Goal: Check status: Check status

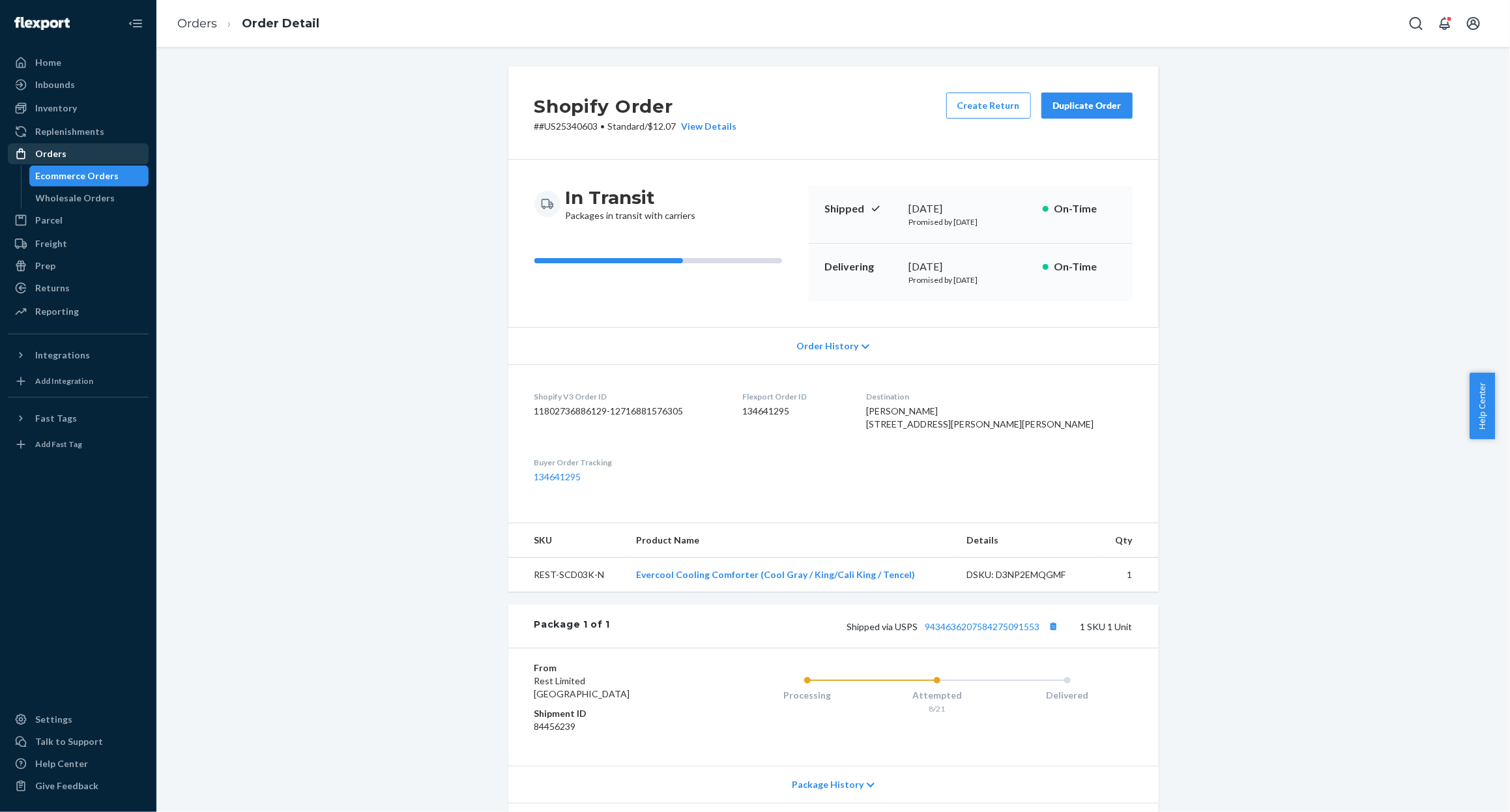
drag, startPoint x: 74, startPoint y: 165, endPoint x: 102, endPoint y: 157, distance: 29.1
click at [74, 166] on link "Ecommerce Orders" at bounding box center [89, 176] width 120 height 20
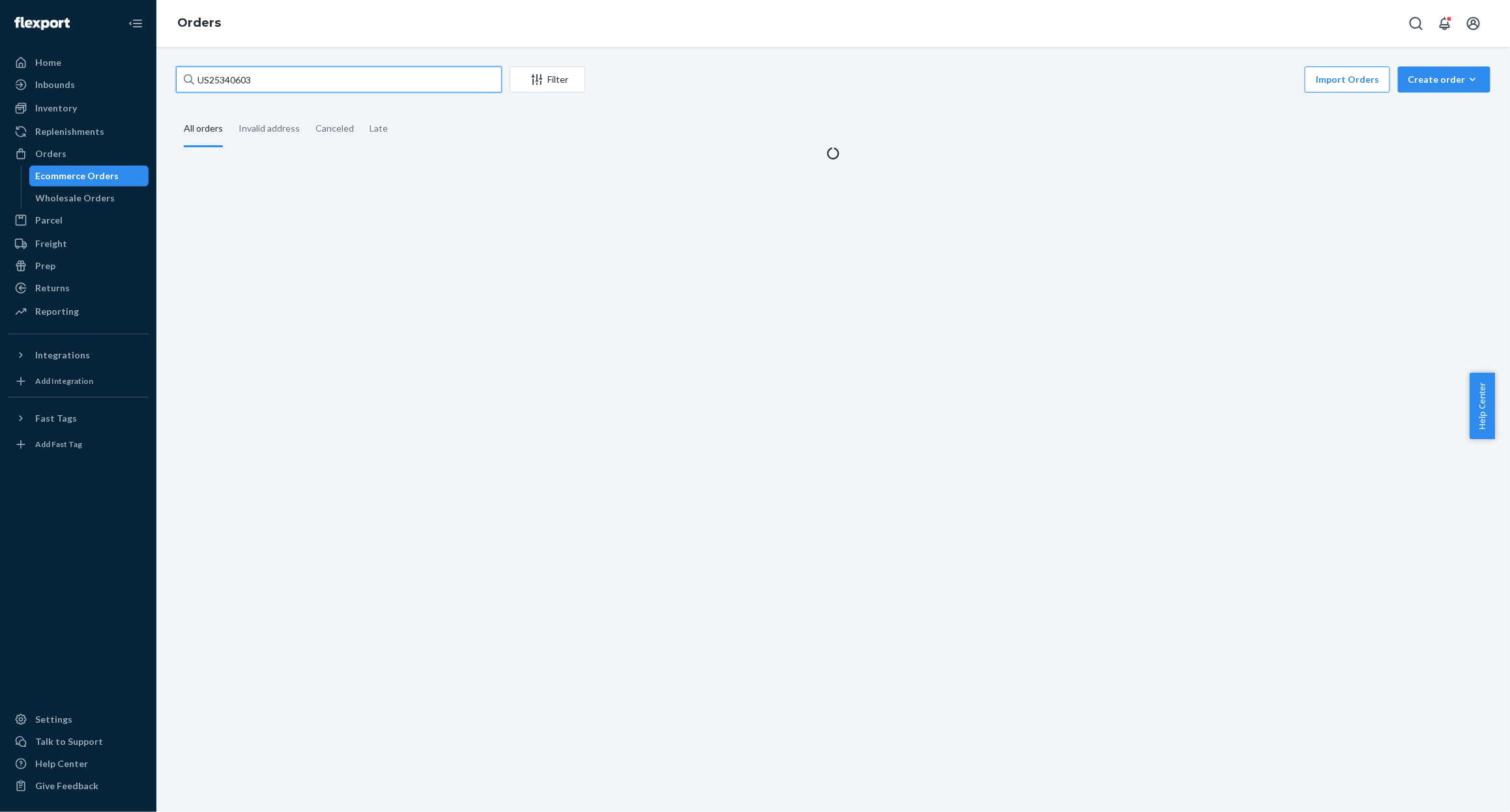
click at [295, 82] on input "US25340603" at bounding box center [338, 80] width 325 height 26
click at [296, 80] on input "US25340603" at bounding box center [338, 80] width 325 height 26
paste input "1374"
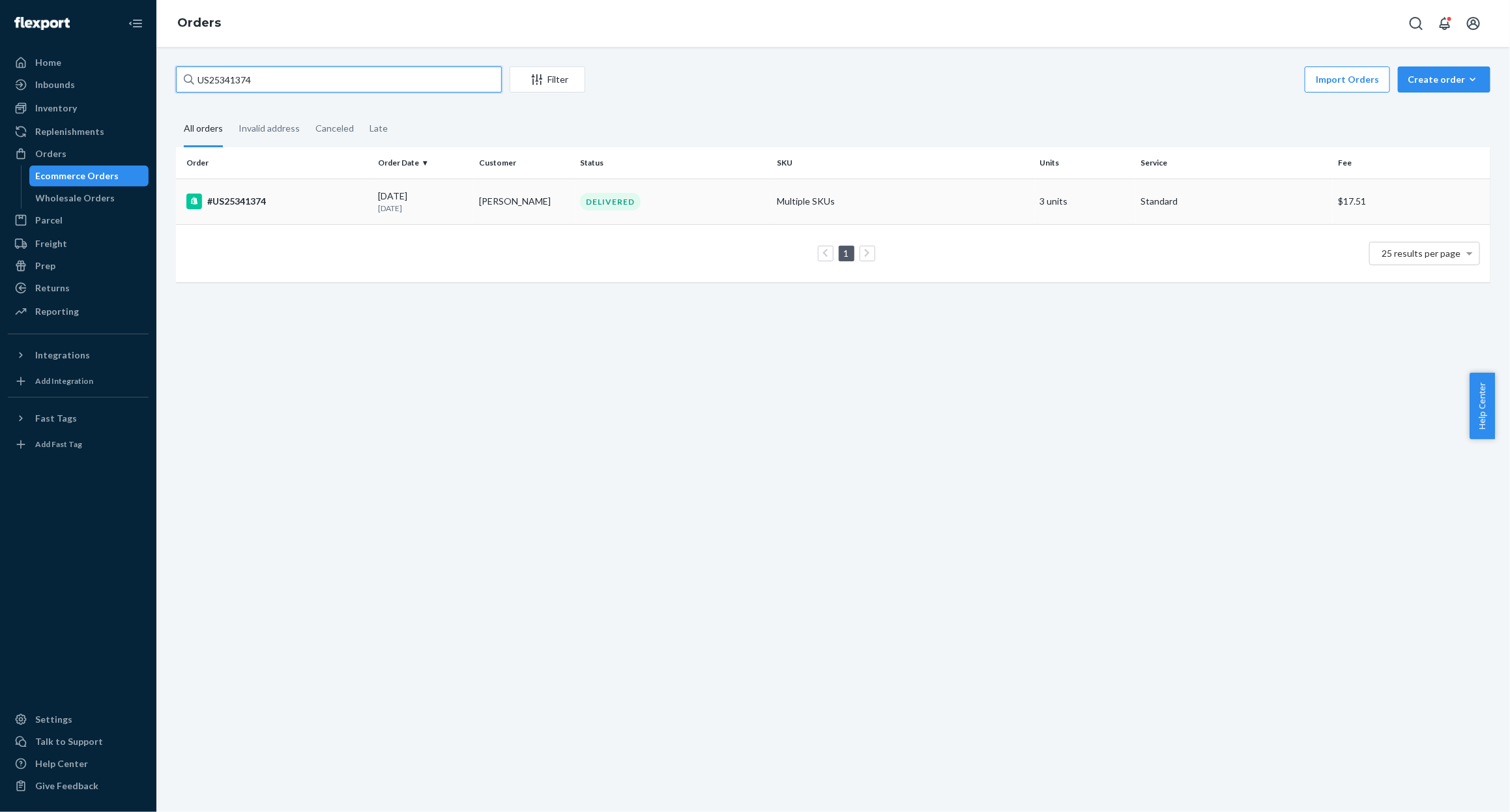
type input "US25341374"
click at [312, 215] on td "#US25341374" at bounding box center [274, 201] width 197 height 45
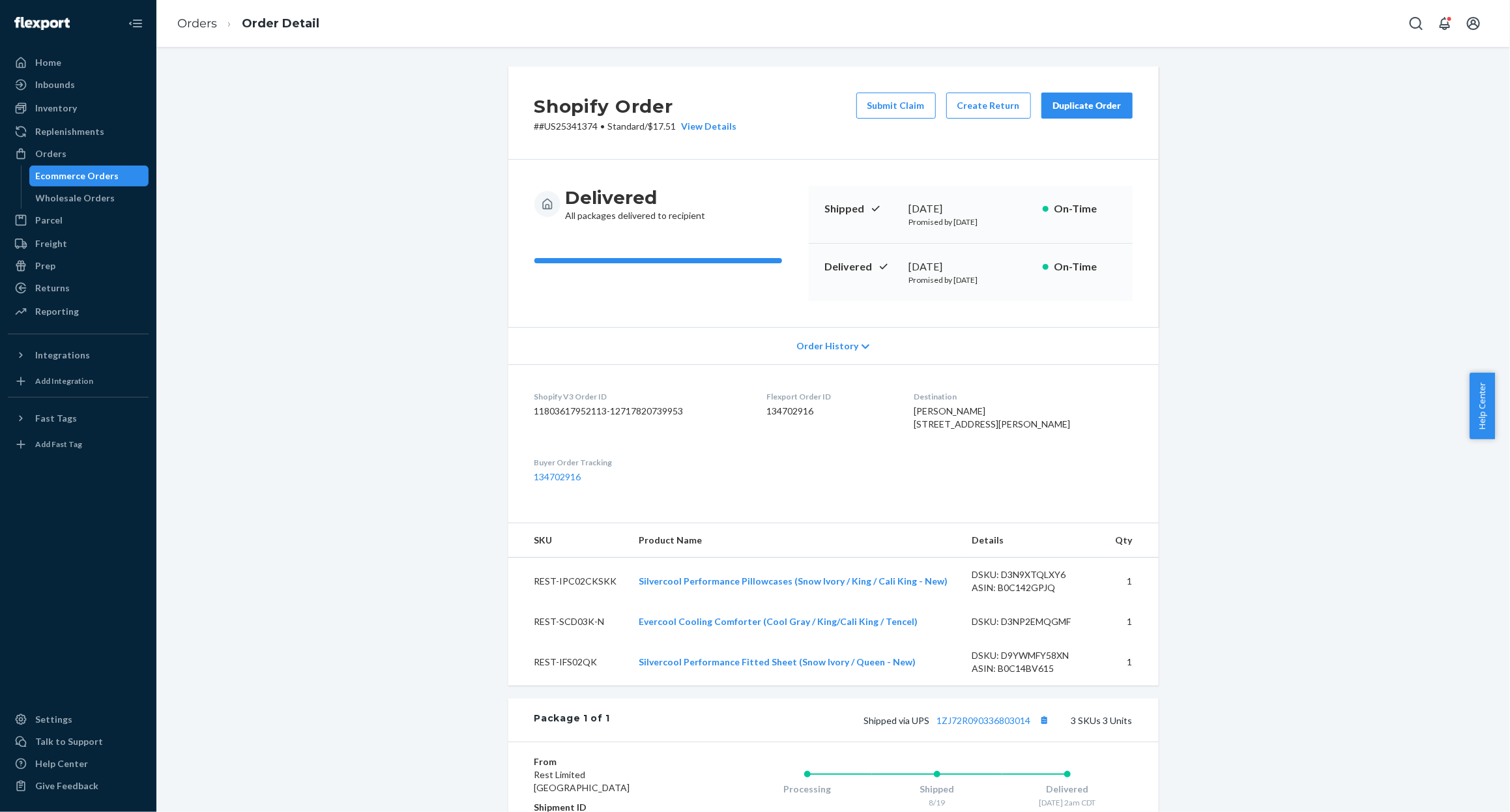
click at [185, 324] on div "Shopify Order # #US25341374 • Standard / $17.51 View Details Submit Claim Creat…" at bounding box center [832, 570] width 1334 height 1007
click at [559, 482] on link "134702916" at bounding box center [557, 476] width 47 height 11
click at [95, 181] on div "Ecommerce Orders" at bounding box center [78, 176] width 83 height 13
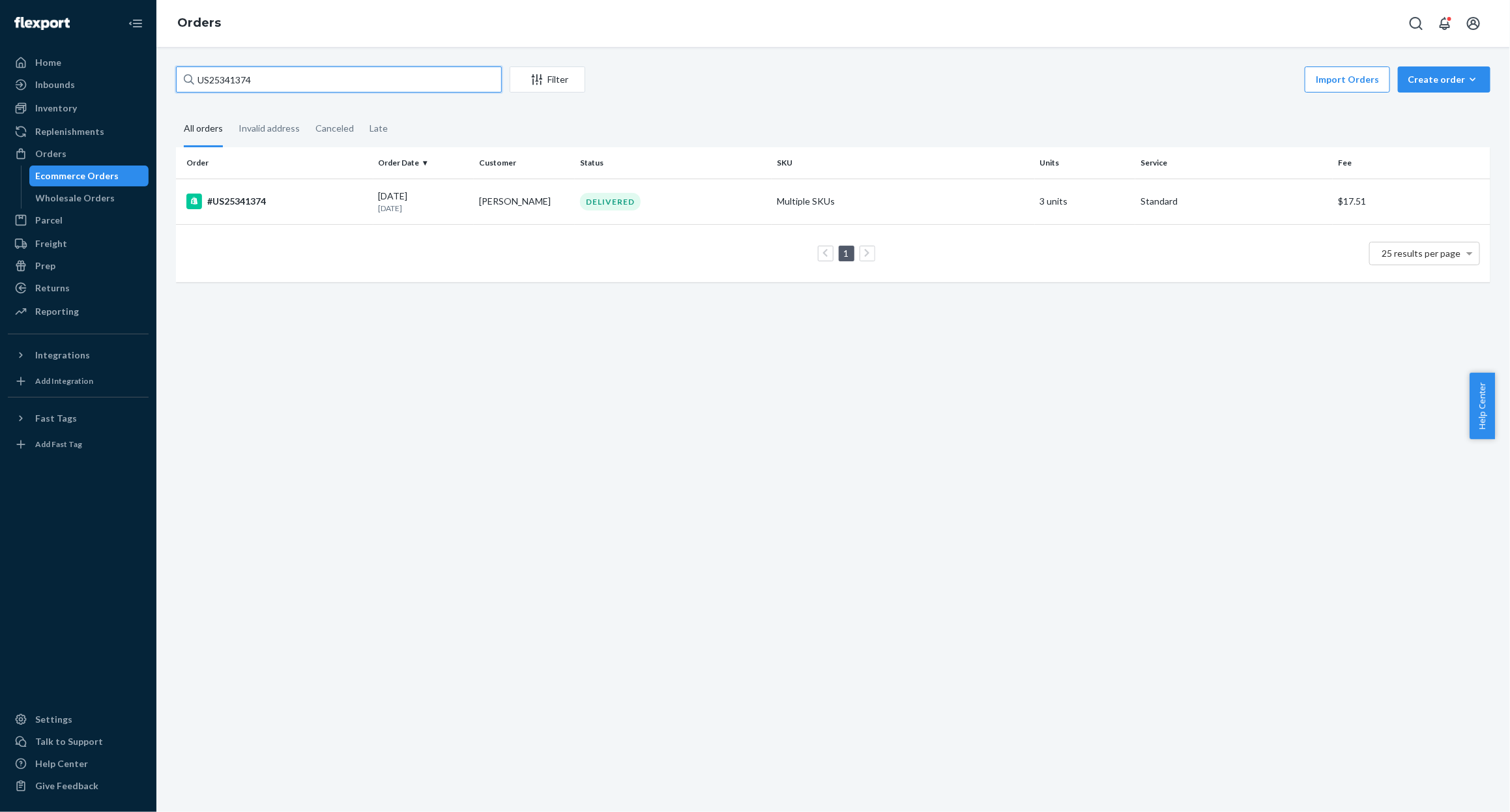
click at [354, 80] on input "US25341374" at bounding box center [338, 80] width 325 height 26
paste input "#US25343459"
type input "#US25343459"
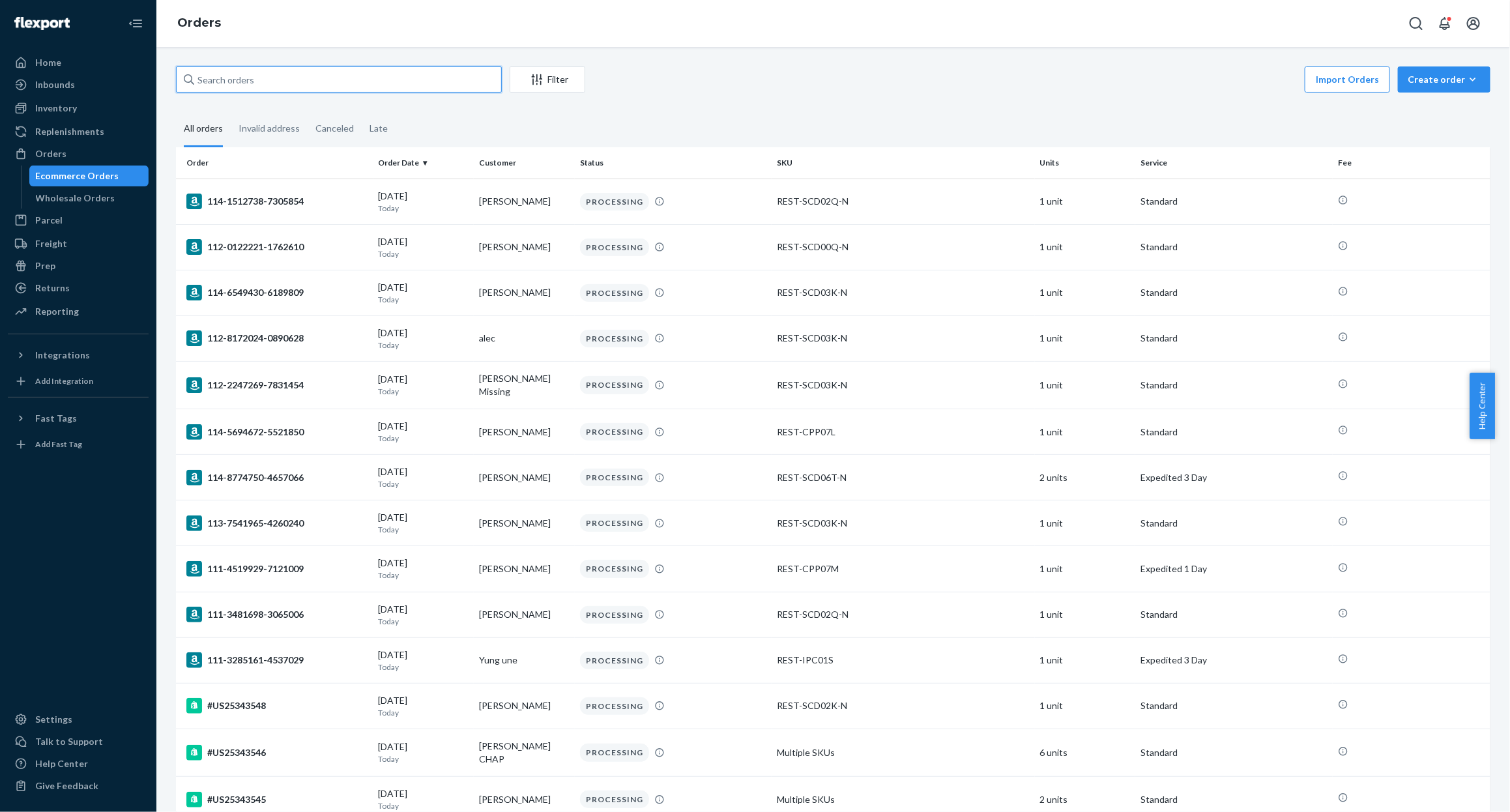
paste input "#US25343459"
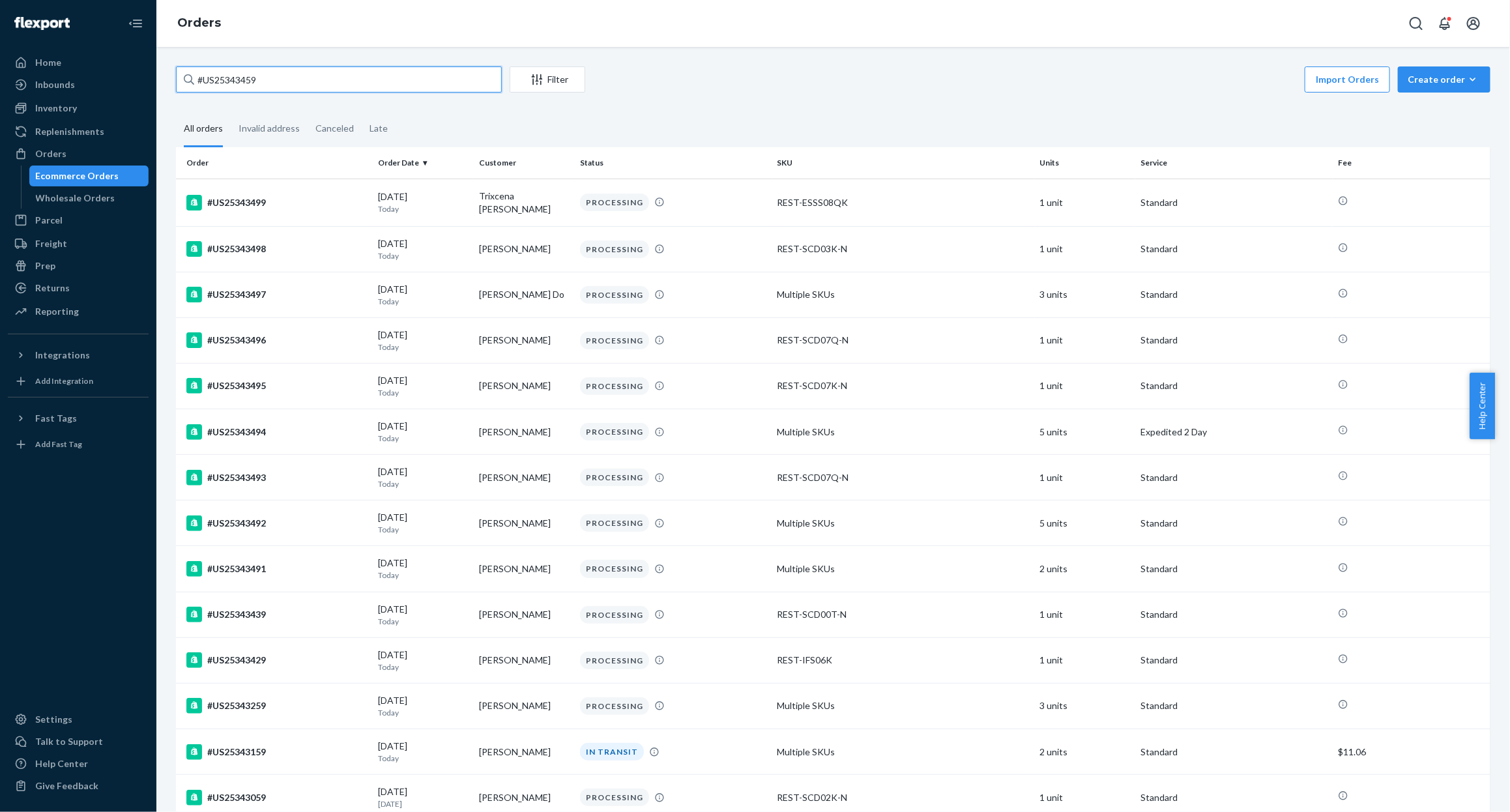
click at [317, 73] on input "#US25343459" at bounding box center [338, 80] width 325 height 26
paste input "[PERSON_NAME]"
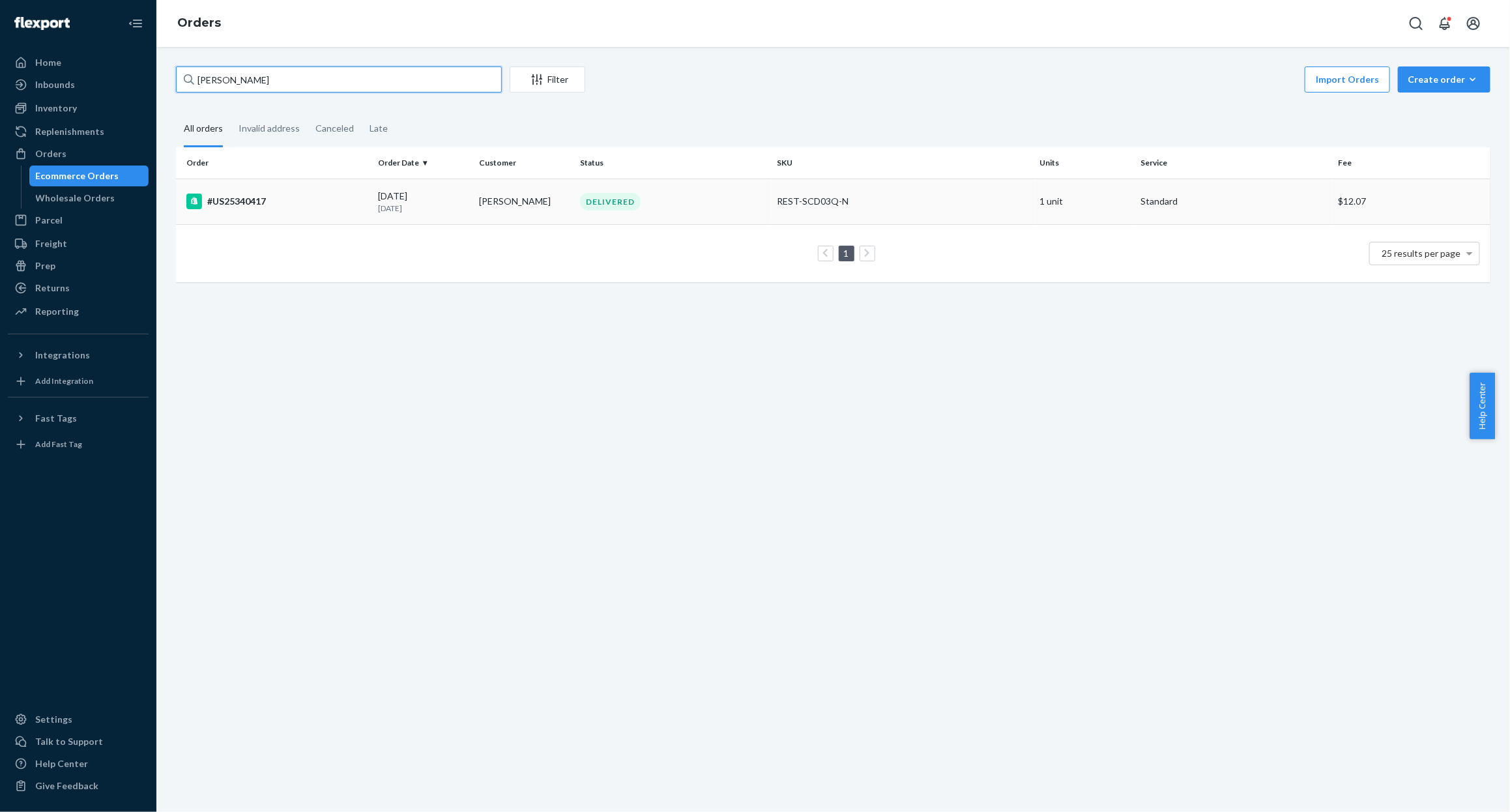
type input "[PERSON_NAME]"
click at [259, 209] on div "#US25340417" at bounding box center [277, 201] width 182 height 16
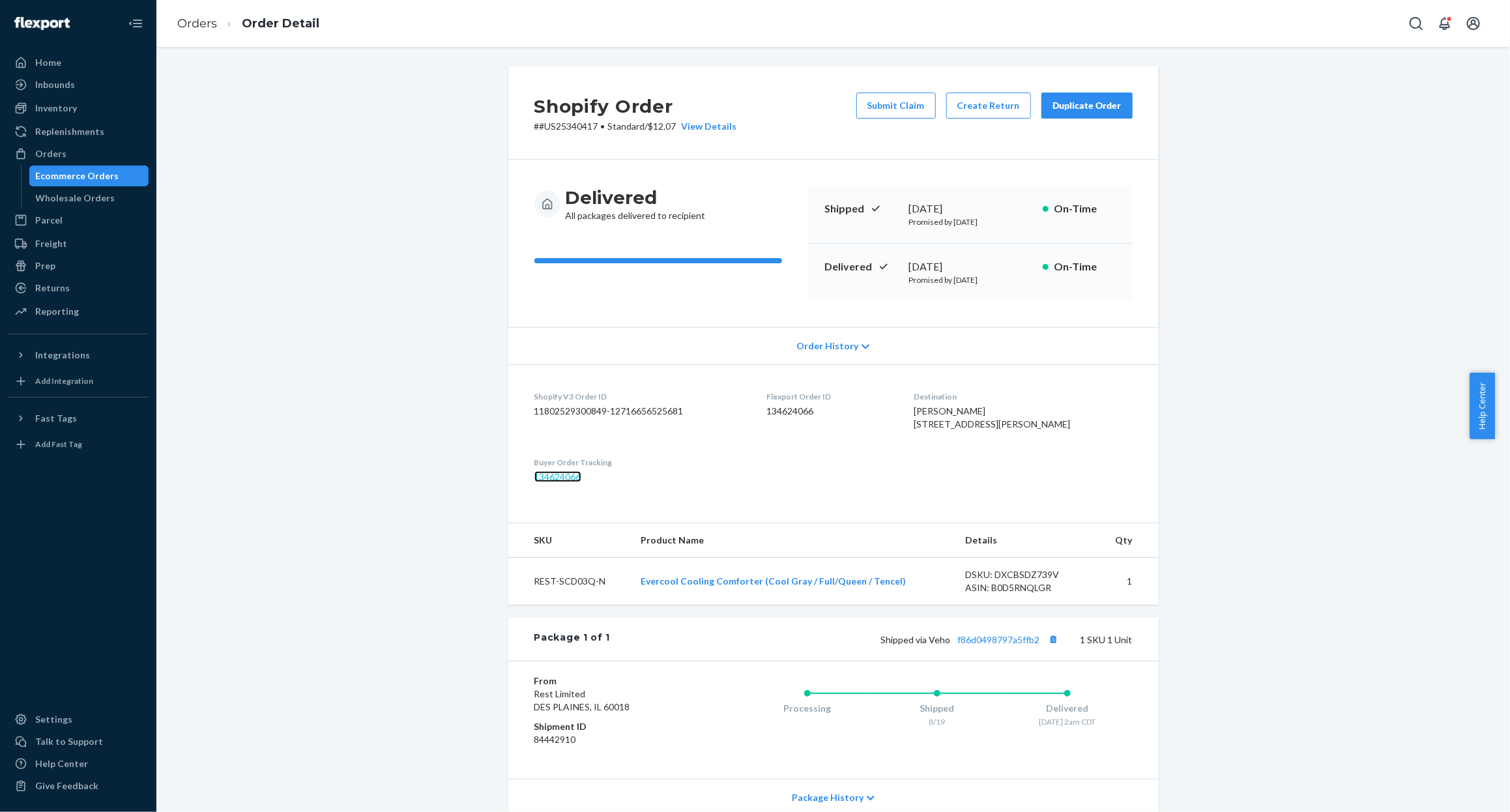
click at [557, 482] on link "134624066" at bounding box center [557, 476] width 47 height 11
drag, startPoint x: 534, startPoint y: 124, endPoint x: 589, endPoint y: 124, distance: 55.0
click at [589, 124] on p "# #US25340417 • Standard / $12.07 View Details" at bounding box center [635, 126] width 203 height 13
copy p "#US25340417"
click at [225, 270] on div "Shopify Order # #US25340417 • Standard / $12.07 View Details Submit Claim Creat…" at bounding box center [832, 489] width 1334 height 845
